Goal: Transaction & Acquisition: Purchase product/service

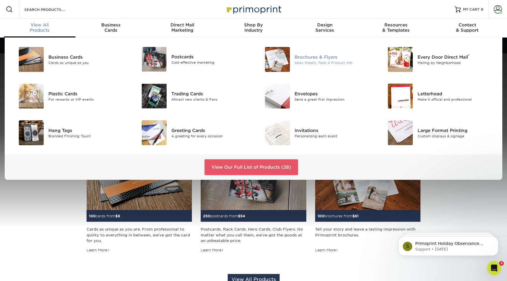
click at [285, 61] on img at bounding box center [277, 59] width 25 height 25
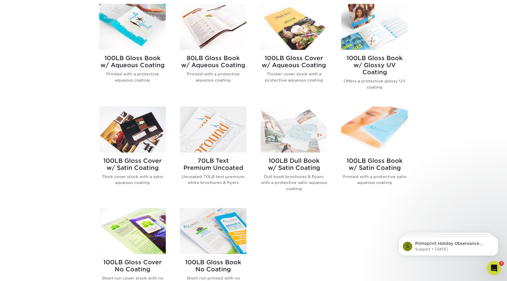
scroll to position [256, 0]
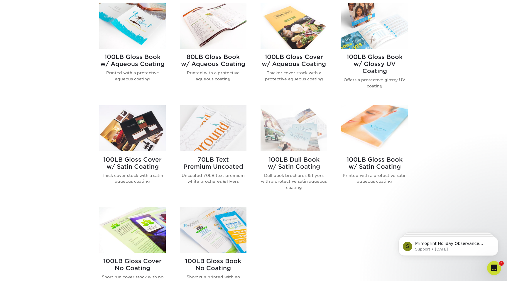
click at [140, 151] on img at bounding box center [132, 128] width 67 height 46
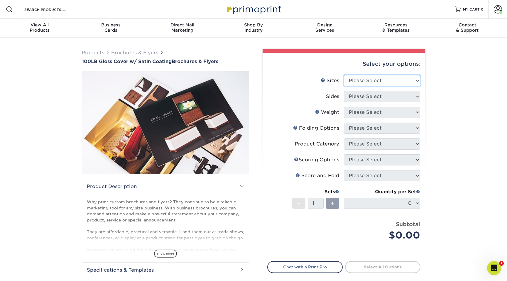
click at [365, 81] on select "Please Select 3.67" x 8.5" 4" x 8.5" 4" x 11" 4" x 12" 4.25" x 11" 5.5" x 8.5" …" at bounding box center [382, 80] width 76 height 11
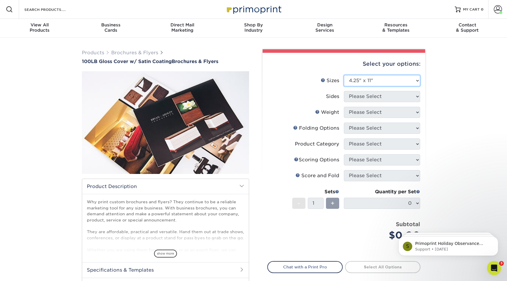
click at [344, 75] on select "Please Select 3.67" x 8.5" 4" x 8.5" 4" x 11" 4" x 12" 4.25" x 11" 5.5" x 8.5" …" at bounding box center [382, 80] width 76 height 11
click at [365, 81] on select "Please Select 3.67" x 8.5" 4" x 8.5" 4" x 11" 4" x 12" 4.25" x 11" 5.5" x 8.5" …" at bounding box center [382, 80] width 76 height 11
select select "4.00x8.50"
click at [344, 75] on select "Please Select 3.67" x 8.5" 4" x 8.5" 4" x 11" 4" x 12" 4.25" x 11" 5.5" x 8.5" …" at bounding box center [382, 80] width 76 height 11
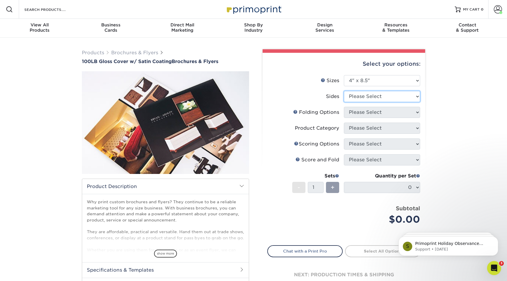
click at [371, 97] on select "Please Select Print Both Sides Print Front Only" at bounding box center [382, 96] width 76 height 11
select select "13abbda7-1d64-4f25-8bb2-c179b224825d"
click at [344, 91] on select "Please Select Print Both Sides Print Front Only" at bounding box center [382, 96] width 76 height 11
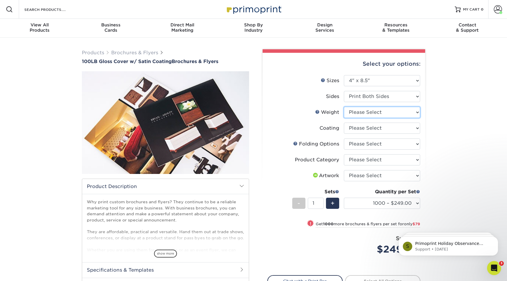
click at [369, 112] on select "Please Select 100LB" at bounding box center [382, 112] width 76 height 11
select select "100LB"
click at [344, 107] on select "Please Select 100LB" at bounding box center [382, 112] width 76 height 11
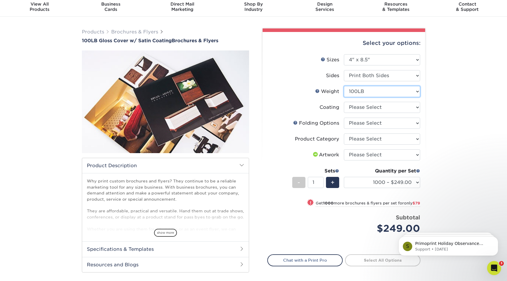
scroll to position [30, 0]
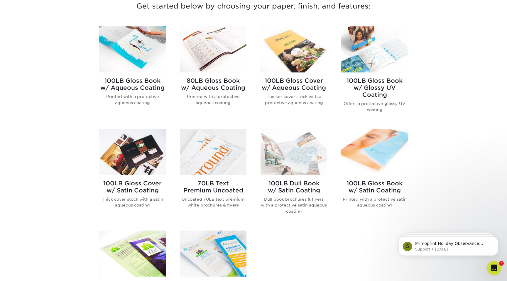
scroll to position [251, 0]
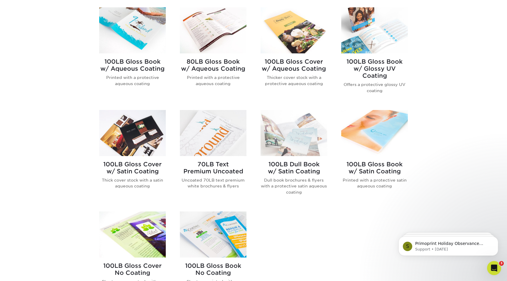
click at [314, 149] on img at bounding box center [294, 133] width 67 height 46
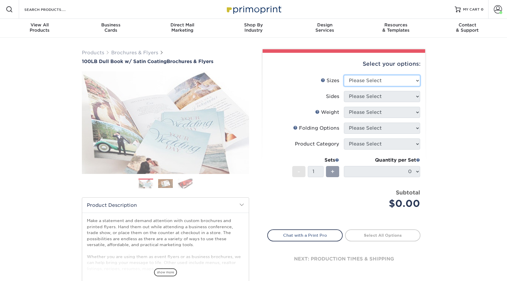
click at [381, 83] on select "Please Select 3.67" x 8.5" 3.67" x 8.5" 4" x 6" 4" x 8.5" 4" x 8.5" 4" x 9" 4" …" at bounding box center [382, 80] width 76 height 11
select select "4.00x6.00"
click at [344, 75] on select "Please Select 3.67" x 8.5" 3.67" x 8.5" 4" x 6" 4" x 8.5" 4" x 8.5" 4" x 9" 4" …" at bounding box center [382, 80] width 76 height 11
click at [379, 97] on select "Please Select Print Both Sides Print Front Only" at bounding box center [382, 96] width 76 height 11
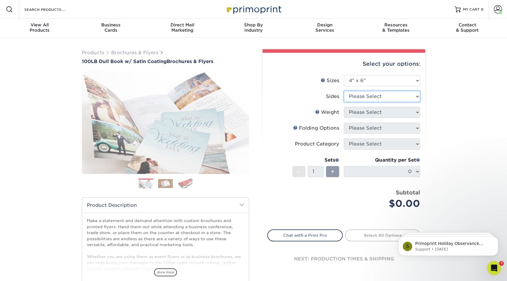
select select "13abbda7-1d64-4f25-8bb2-c179b224825d"
click at [344, 91] on select "Please Select Print Both Sides Print Front Only" at bounding box center [382, 96] width 76 height 11
click at [379, 112] on select "Please Select 100DB" at bounding box center [382, 112] width 76 height 11
select select "100DB"
click at [344, 107] on select "Please Select 100DB" at bounding box center [382, 112] width 76 height 11
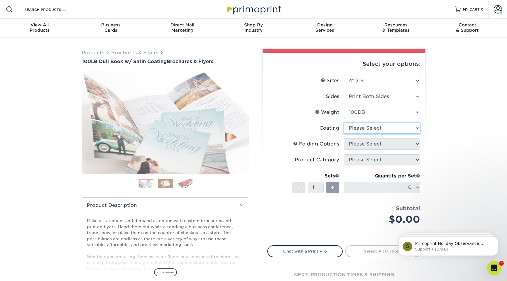
click at [378, 128] on select at bounding box center [382, 128] width 76 height 11
select select "1753ff32-3d28-4f95-990a-6fda0dbe3d7c"
click at [344, 123] on select at bounding box center [382, 128] width 76 height 11
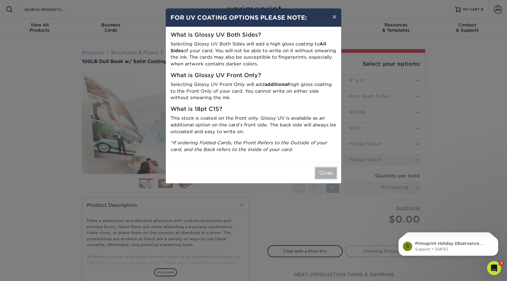
click at [332, 169] on button "Close" at bounding box center [325, 173] width 21 height 11
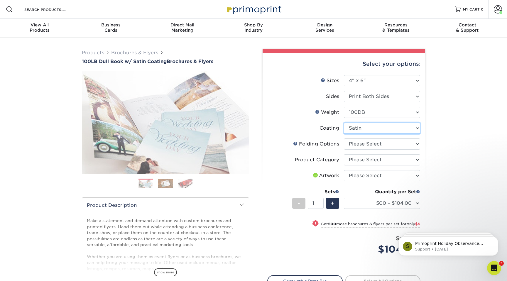
click at [395, 130] on select at bounding box center [382, 128] width 76 height 11
click at [397, 143] on select "Please Select FLAT - No Folding" at bounding box center [382, 144] width 76 height 11
select select "9b1d5825-34d1-4721-9874-ed79abb003d7"
click at [344, 139] on select "Please Select FLAT - No Folding" at bounding box center [382, 144] width 76 height 11
click at [397, 161] on select "Please Select Flyers and Brochures" at bounding box center [382, 159] width 76 height 11
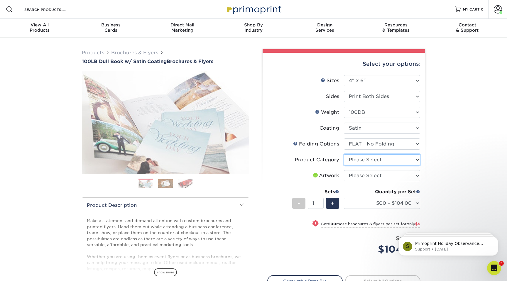
select select "1a668080-6b7c-4174-b399-2c3833b27ef4"
click at [344, 154] on select "Please Select Flyers and Brochures" at bounding box center [382, 159] width 76 height 11
click at [445, 168] on div "Products Brochures & Flyers 100LB Dull Book w/ Satin Coating Brochures & Flyers…" at bounding box center [253, 194] width 507 height 313
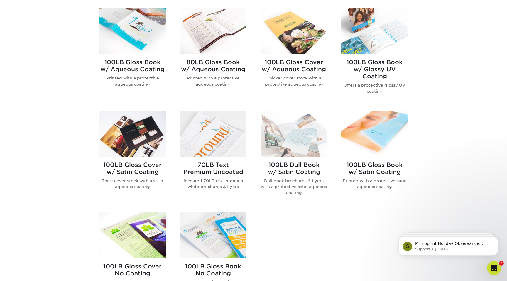
scroll to position [211, 0]
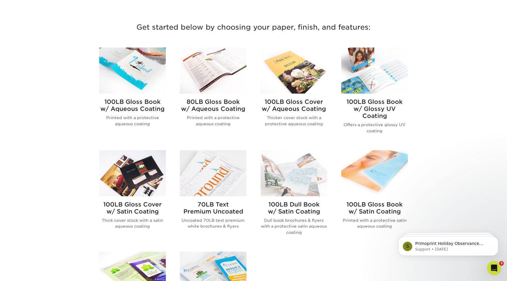
click at [226, 75] on img at bounding box center [213, 71] width 67 height 46
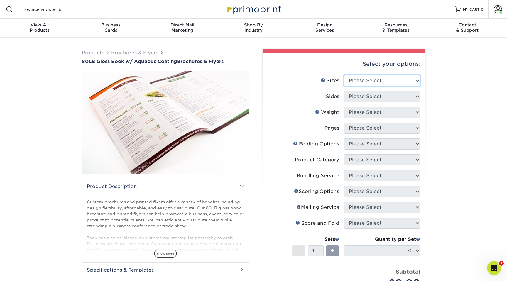
click at [385, 82] on select "Please Select 3.67" x 8.5" 3.67" x 8.5" 4" x 6" 4" x 8.5" 4" x 9" 4" x 11" 4" x…" at bounding box center [382, 80] width 76 height 11
select select "4.00x6.00"
click at [344, 75] on select "Please Select 3.67" x 8.5" 3.67" x 8.5" 4" x 6" 4" x 8.5" 4" x 9" 4" x 11" 4" x…" at bounding box center [382, 80] width 76 height 11
click at [375, 95] on select "Please Select Print Both Sides Print Front Only" at bounding box center [382, 96] width 76 height 11
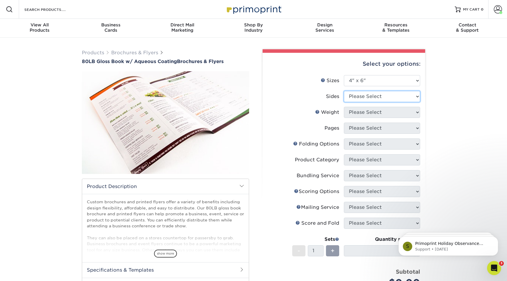
select select "13abbda7-1d64-4f25-8bb2-c179b224825d"
click at [344, 91] on select "Please Select Print Both Sides Print Front Only" at bounding box center [382, 96] width 76 height 11
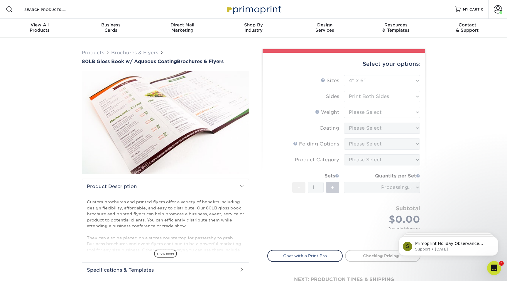
click at [373, 112] on form "Sizes Help Sizes Please Select 3.67" x 8.5" 3.67" x 8.5" 4" x 6" 4" x 8.5" 4" x…" at bounding box center [343, 159] width 153 height 168
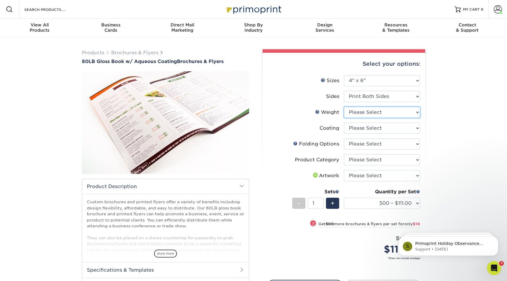
click at [372, 112] on select "Please Select 80LB" at bounding box center [382, 112] width 76 height 11
select select "80LB"
click at [344, 107] on select "Please Select 80LB" at bounding box center [382, 112] width 76 height 11
click at [369, 129] on select at bounding box center [382, 128] width 76 height 11
select select "d41dab50-ff65-4f4f-bb17-2afe4d36ae33"
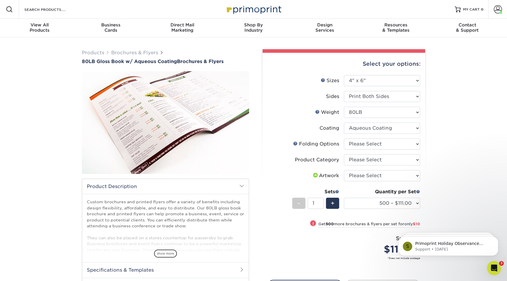
click at [344, 123] on select at bounding box center [382, 128] width 76 height 11
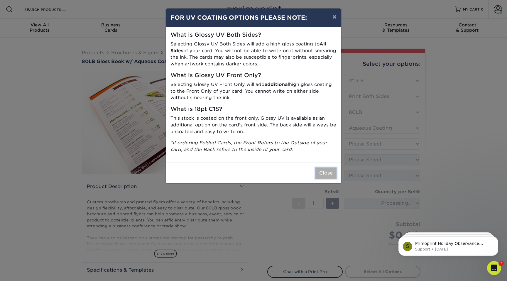
click at [330, 172] on button "Close" at bounding box center [325, 173] width 21 height 11
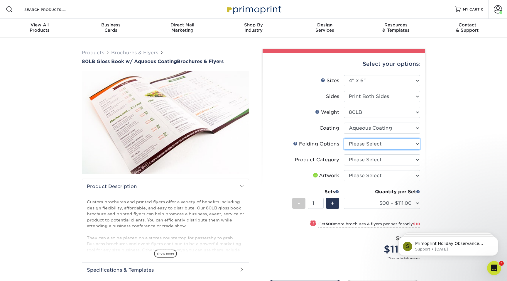
click at [376, 143] on select "Please Select FLAT - No Folding" at bounding box center [382, 144] width 76 height 11
select select "9b1d5825-34d1-4721-9874-ed79abb003d7"
click at [344, 139] on select "Please Select FLAT - No Folding" at bounding box center [382, 144] width 76 height 11
